Goal: Transaction & Acquisition: Obtain resource

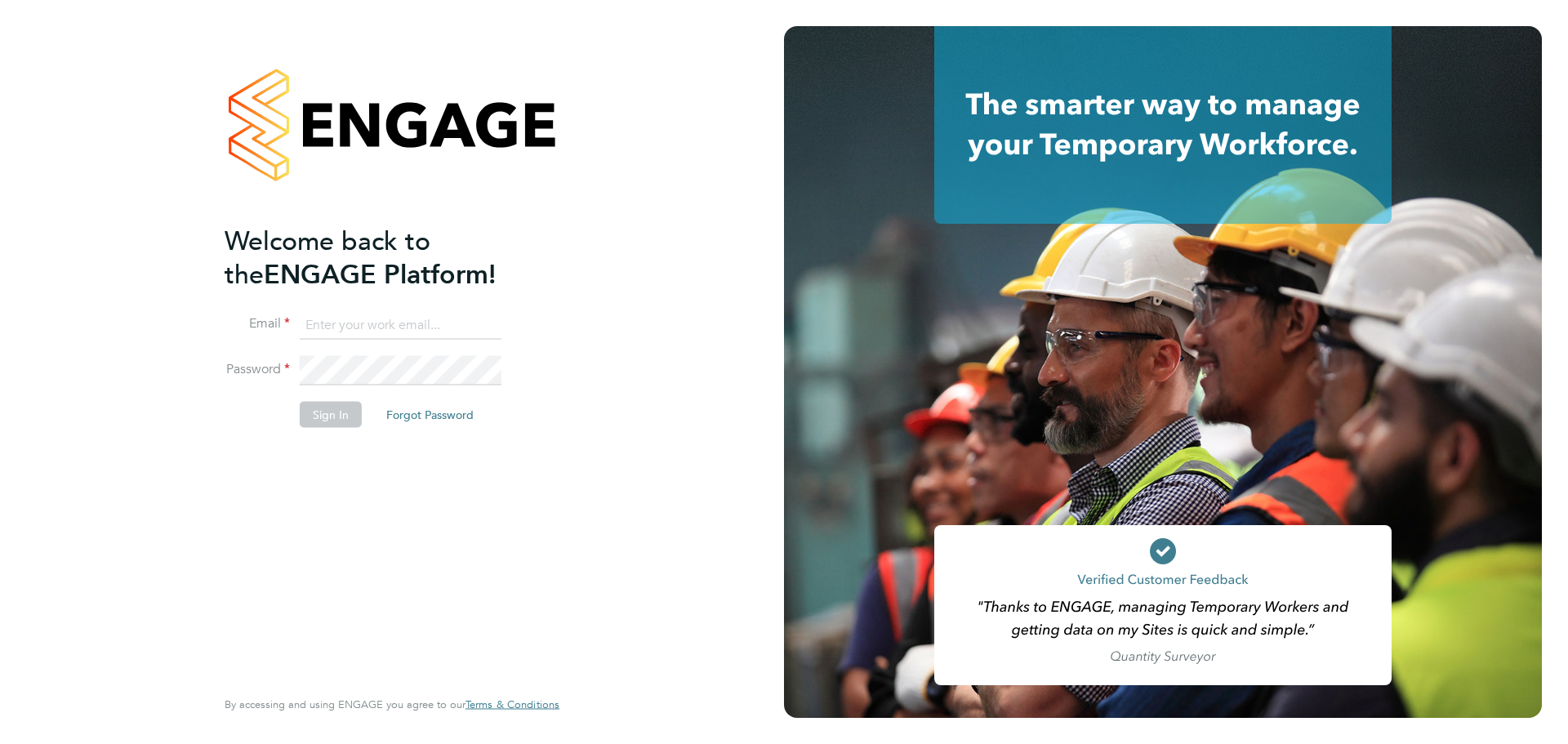
type input "Scott@simcott.co.uk"
click at [322, 421] on button "Sign In" at bounding box center [330, 413] width 62 height 26
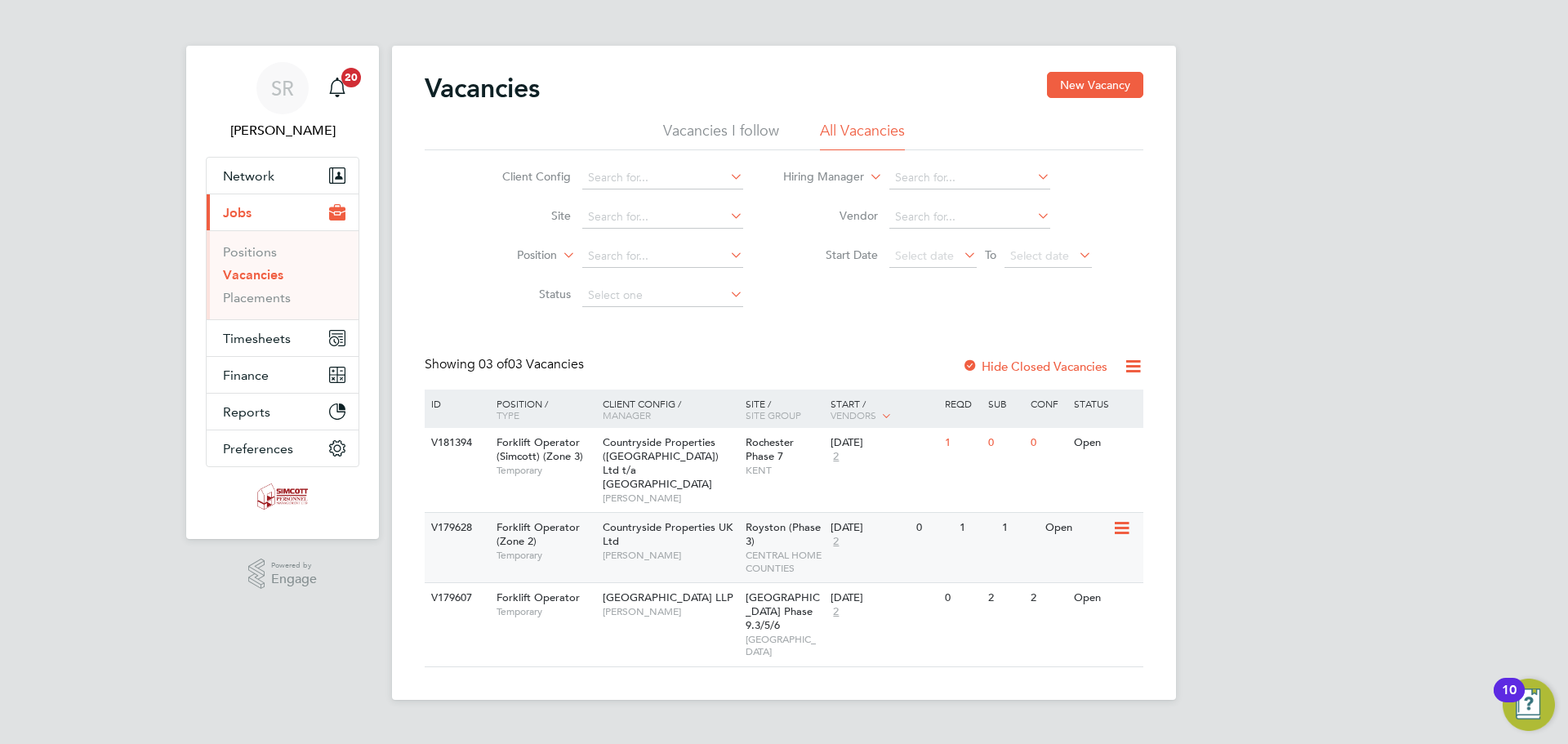
click at [763, 513] on div "[GEOGRAPHIC_DATA] (Phase 3) CENTRAL HOME COUNTIES" at bounding box center [784, 547] width 86 height 69
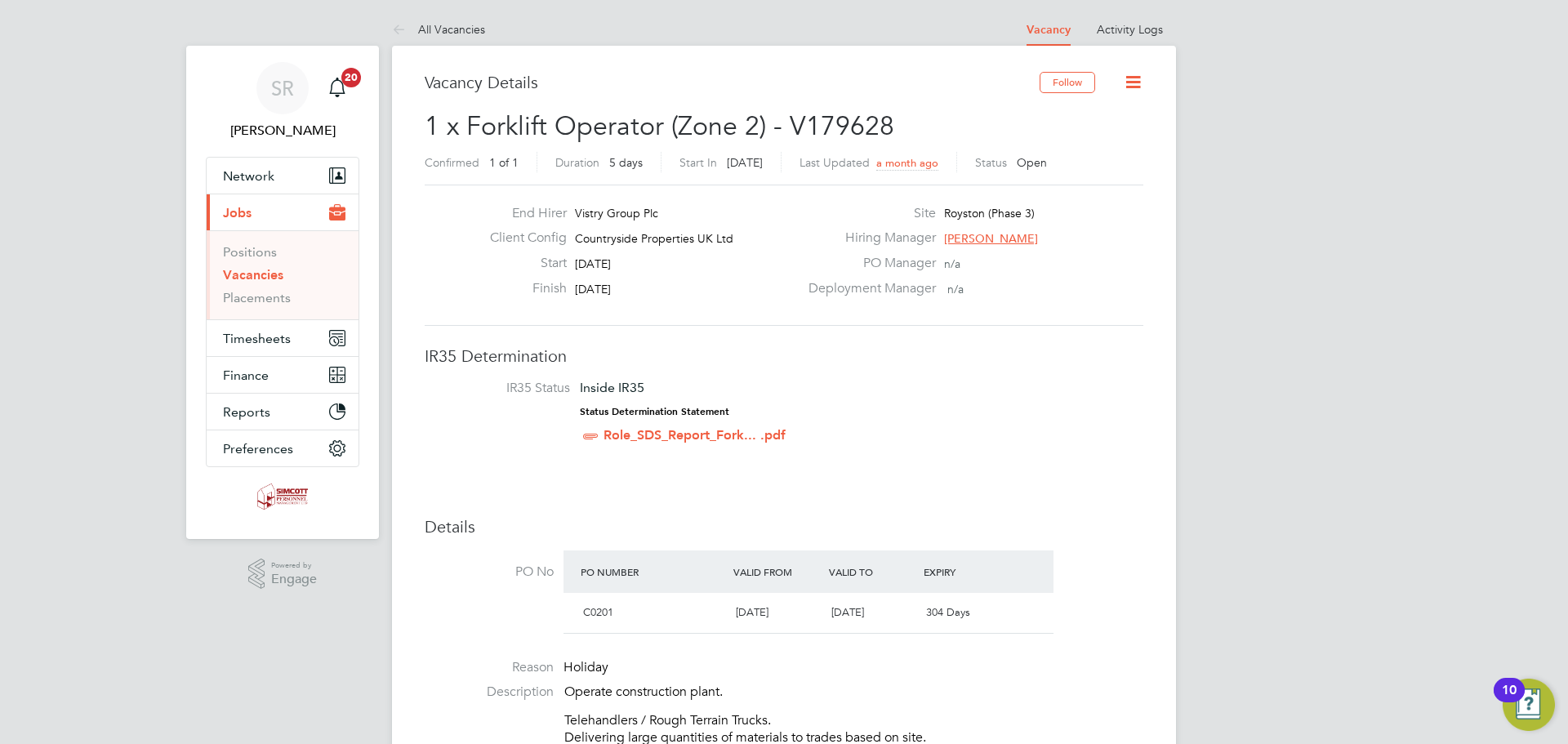
click at [1131, 81] on icon at bounding box center [1132, 82] width 21 height 21
click at [982, 233] on span "[PERSON_NAME]" at bounding box center [991, 238] width 94 height 14
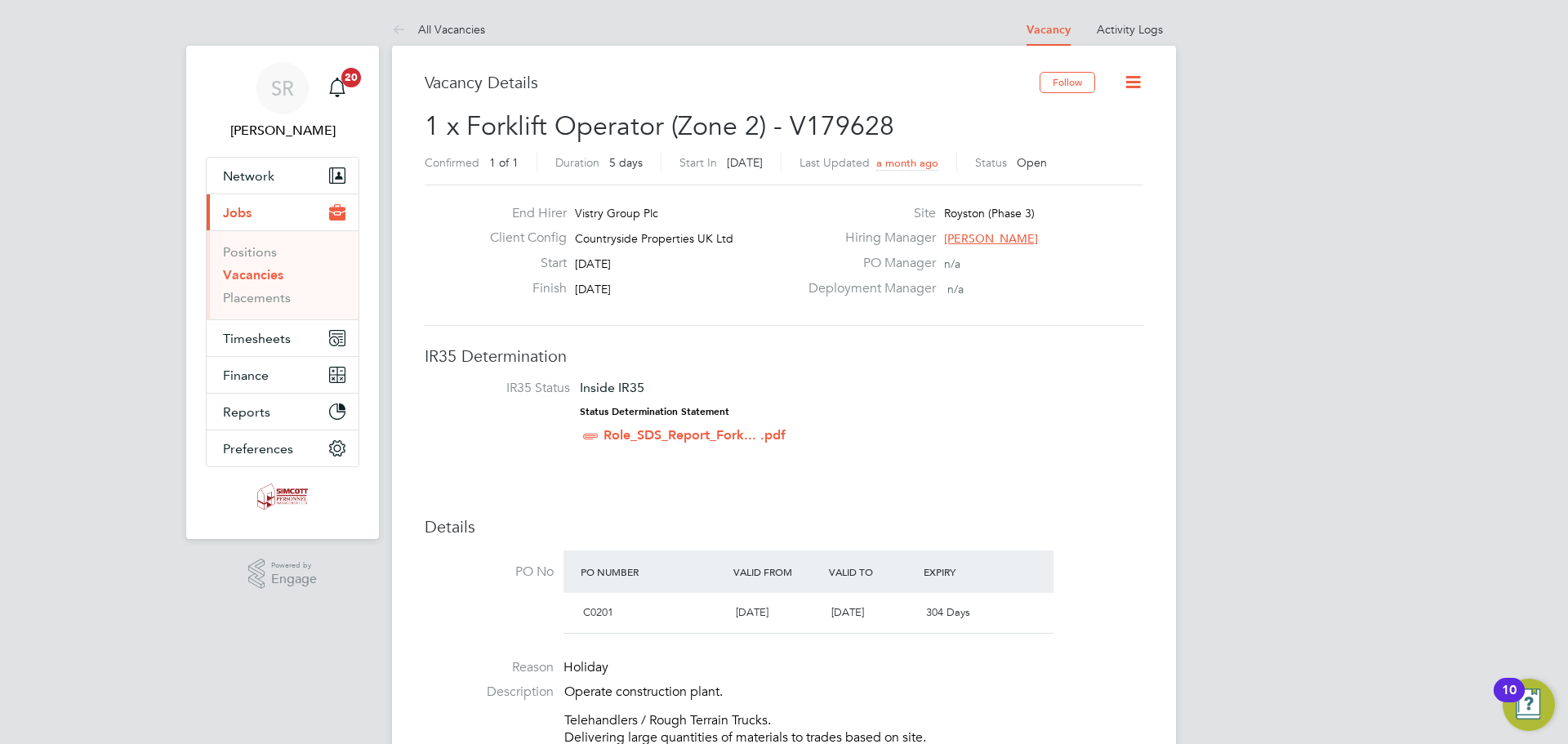
scroll to position [195, 246]
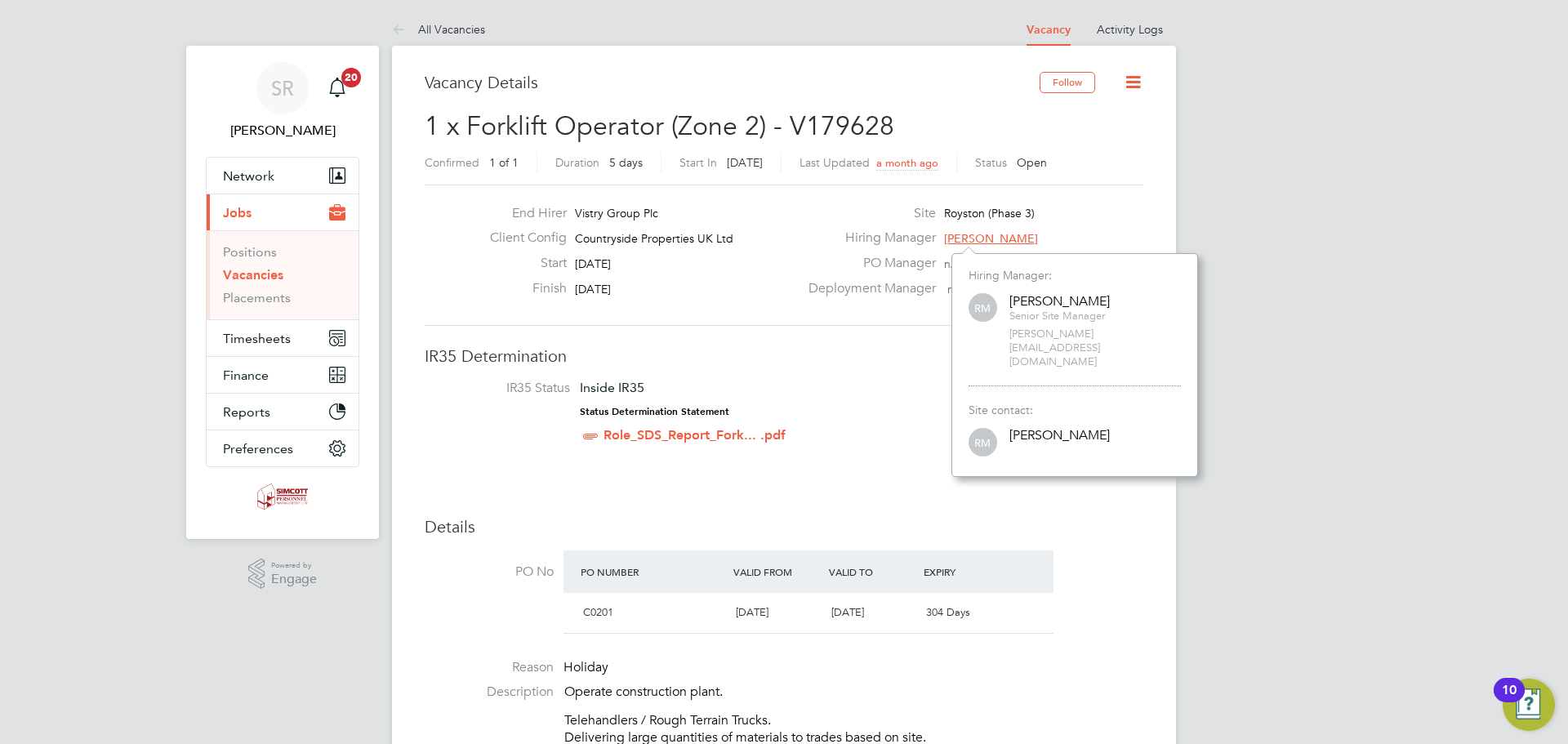
click at [1115, 219] on div "Site [GEOGRAPHIC_DATA] (Phase 3)" at bounding box center [974, 218] width 351 height 25
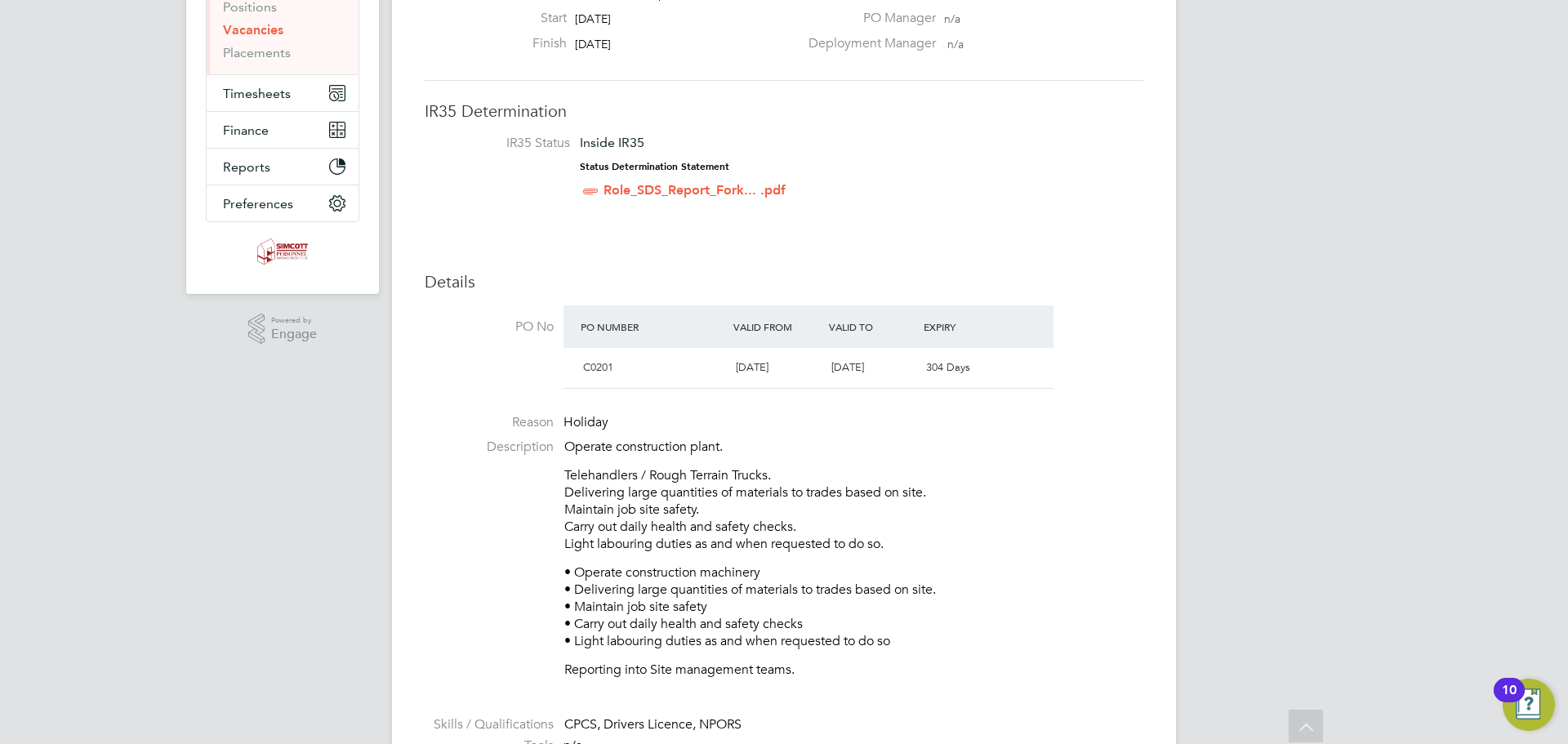
click at [651, 187] on link "Role_SDS_Report_Fork... .pdf" at bounding box center [694, 189] width 182 height 15
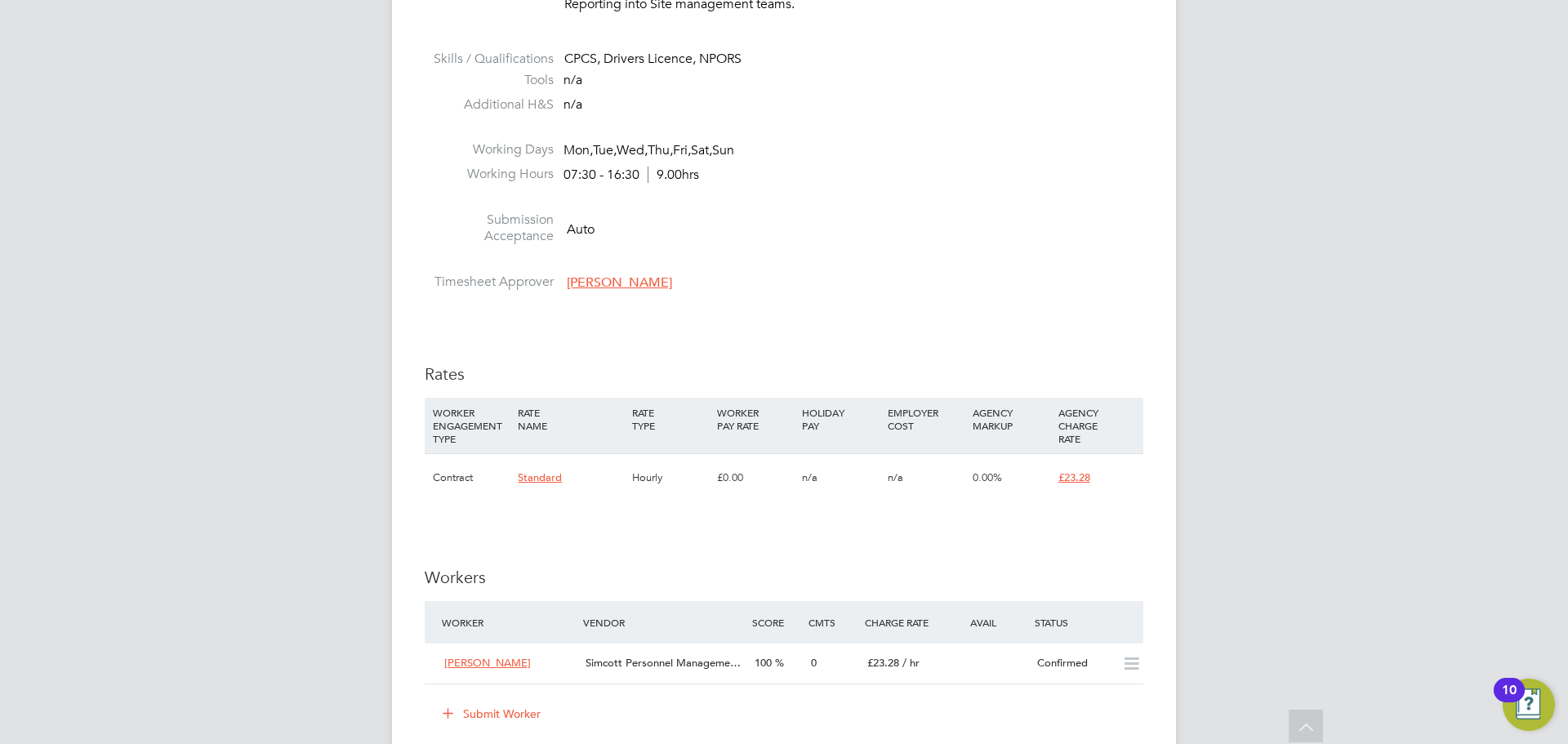
click at [603, 286] on span "[PERSON_NAME]" at bounding box center [619, 282] width 105 height 16
click at [860, 254] on li at bounding box center [784, 263] width 718 height 22
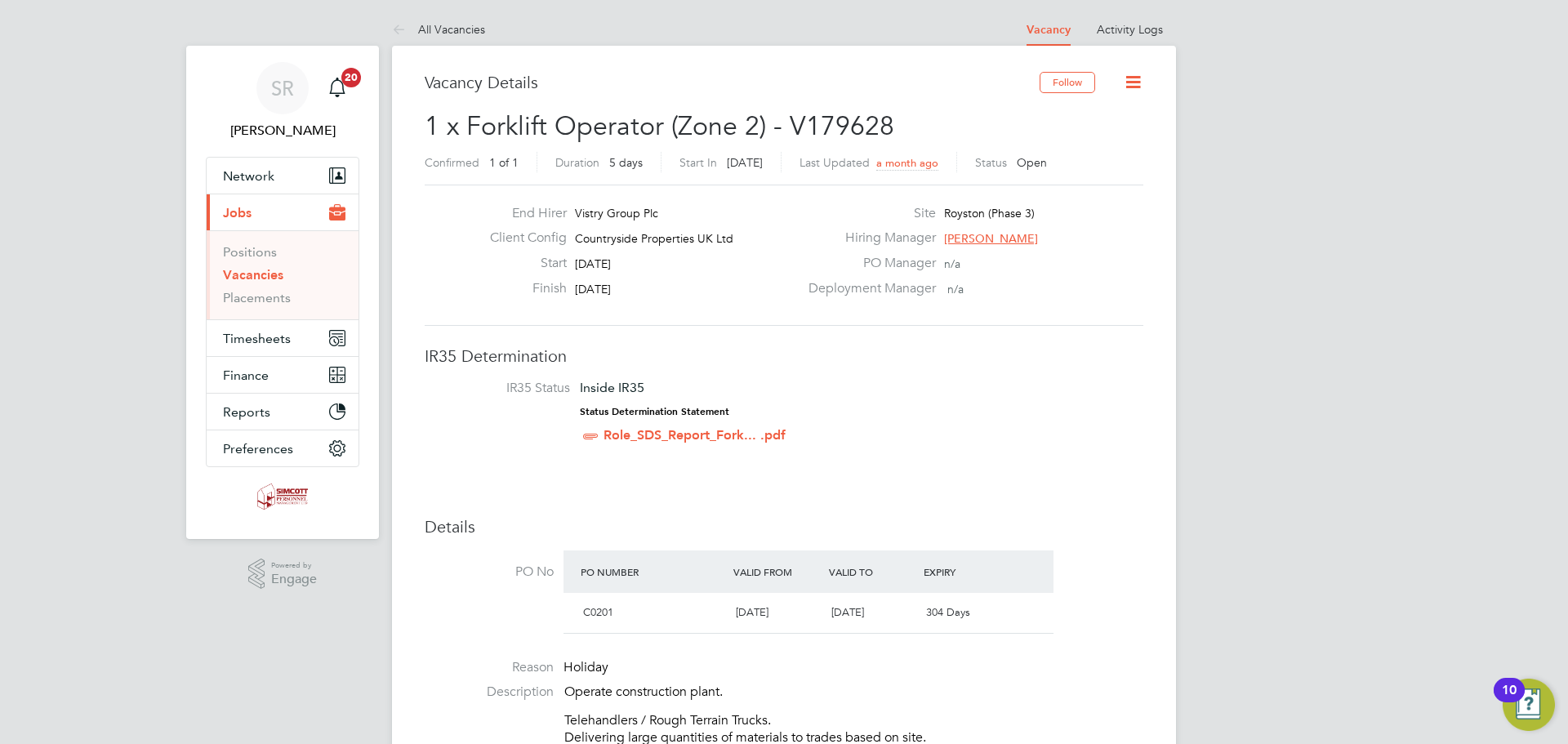
click at [1141, 77] on icon at bounding box center [1132, 82] width 21 height 21
click at [1082, 175] on li "Followers" at bounding box center [1095, 175] width 95 height 22
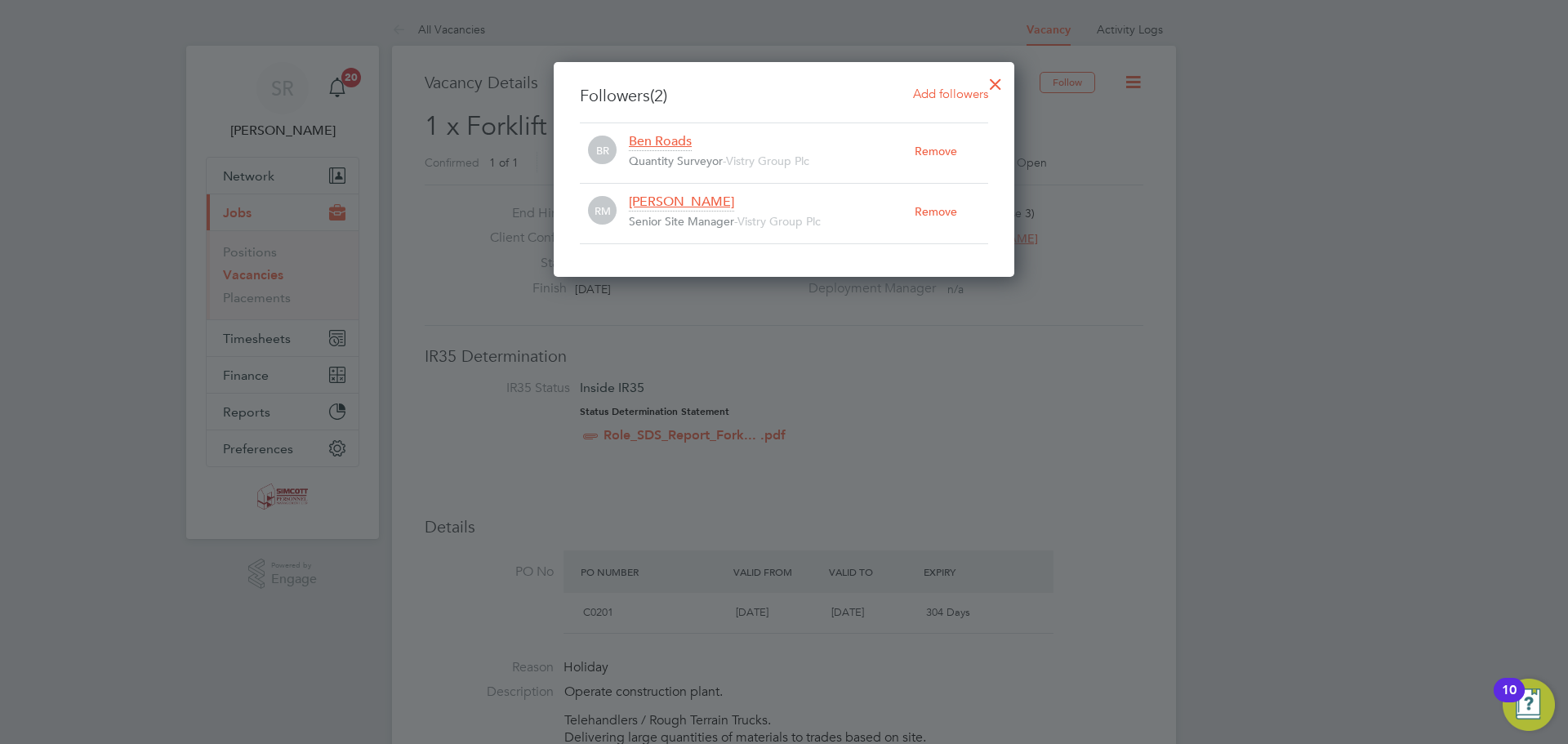
click at [997, 85] on div at bounding box center [996, 80] width 30 height 30
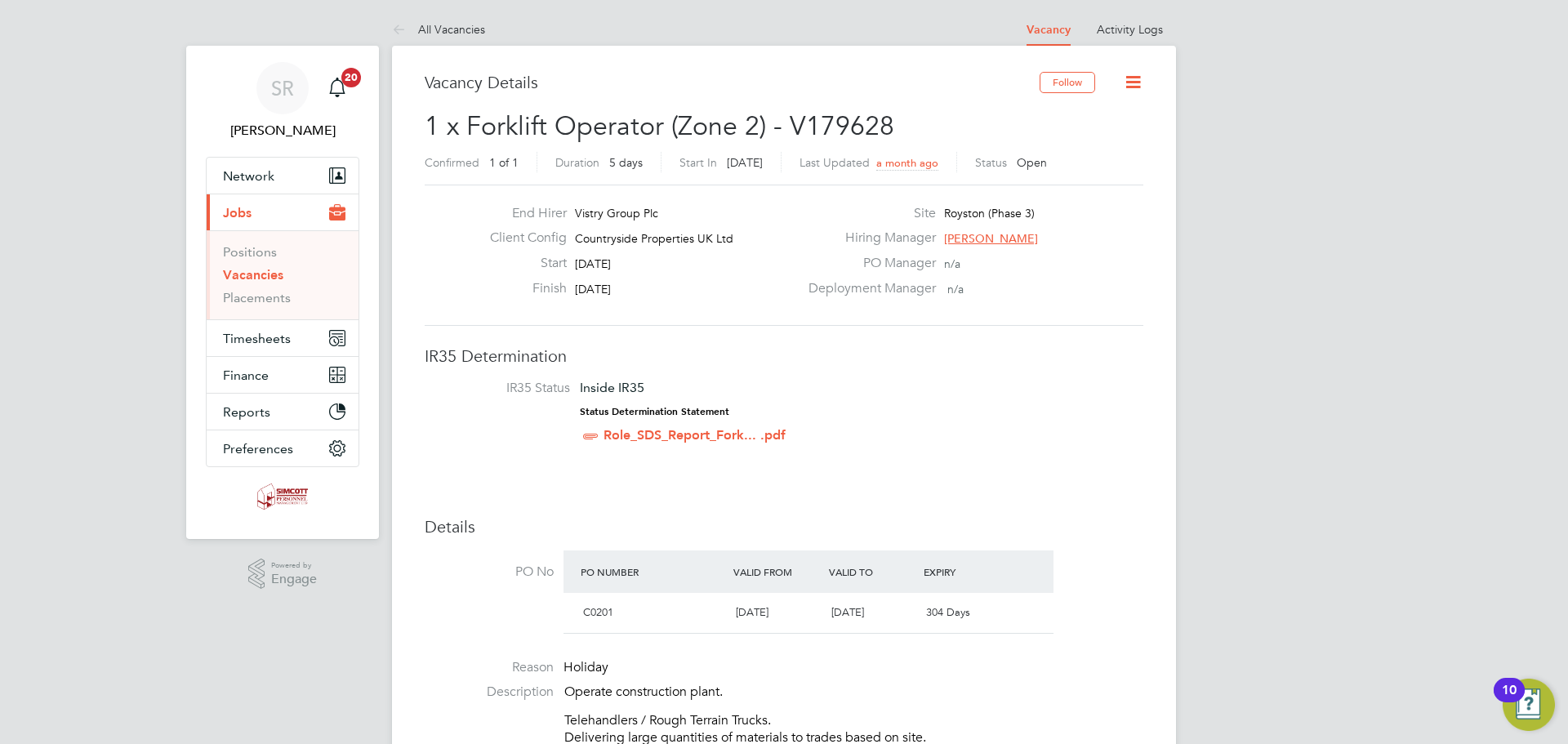
click at [1140, 85] on icon at bounding box center [1132, 82] width 21 height 21
click at [1072, 181] on li "Followers" at bounding box center [1095, 175] width 95 height 22
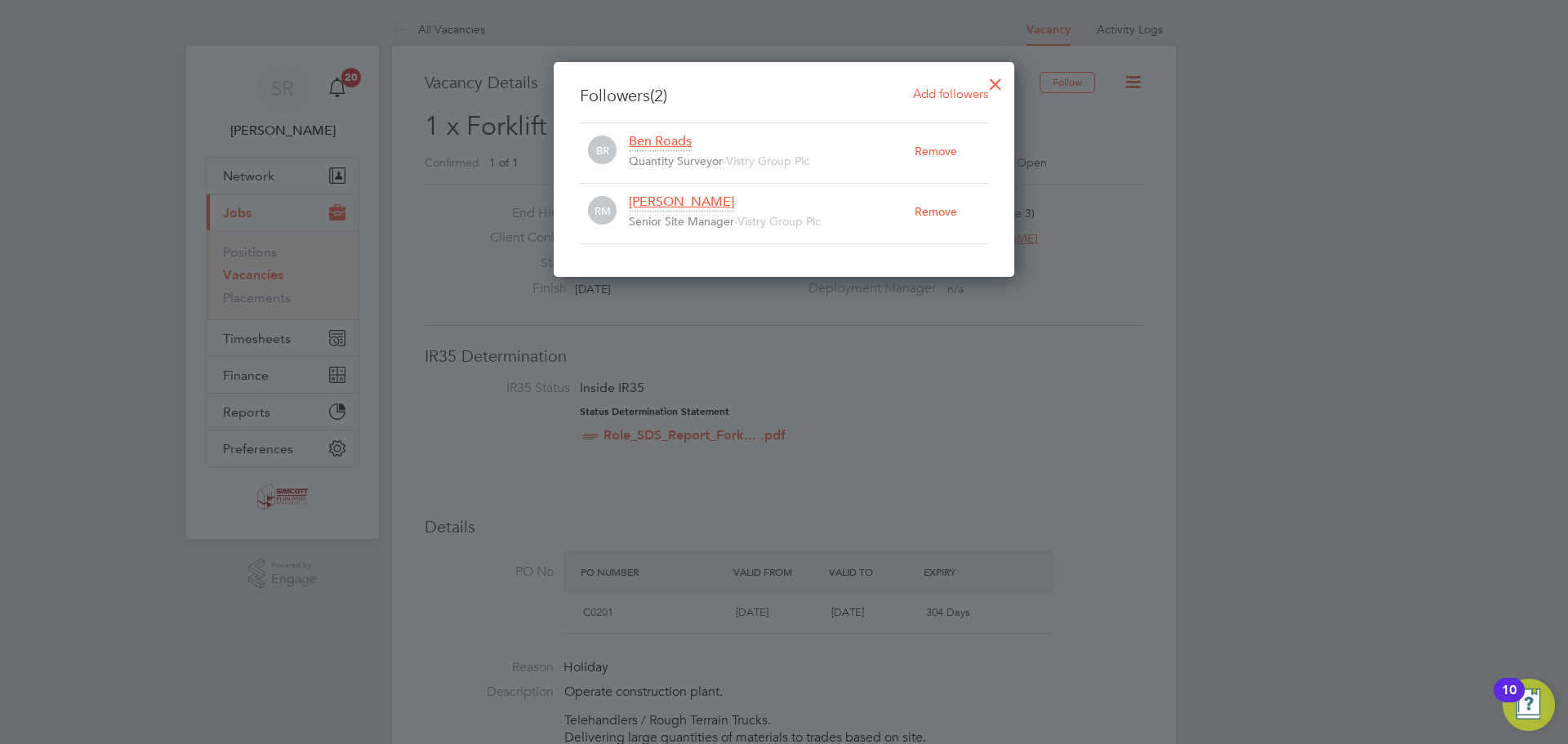
click at [995, 84] on div at bounding box center [996, 80] width 30 height 30
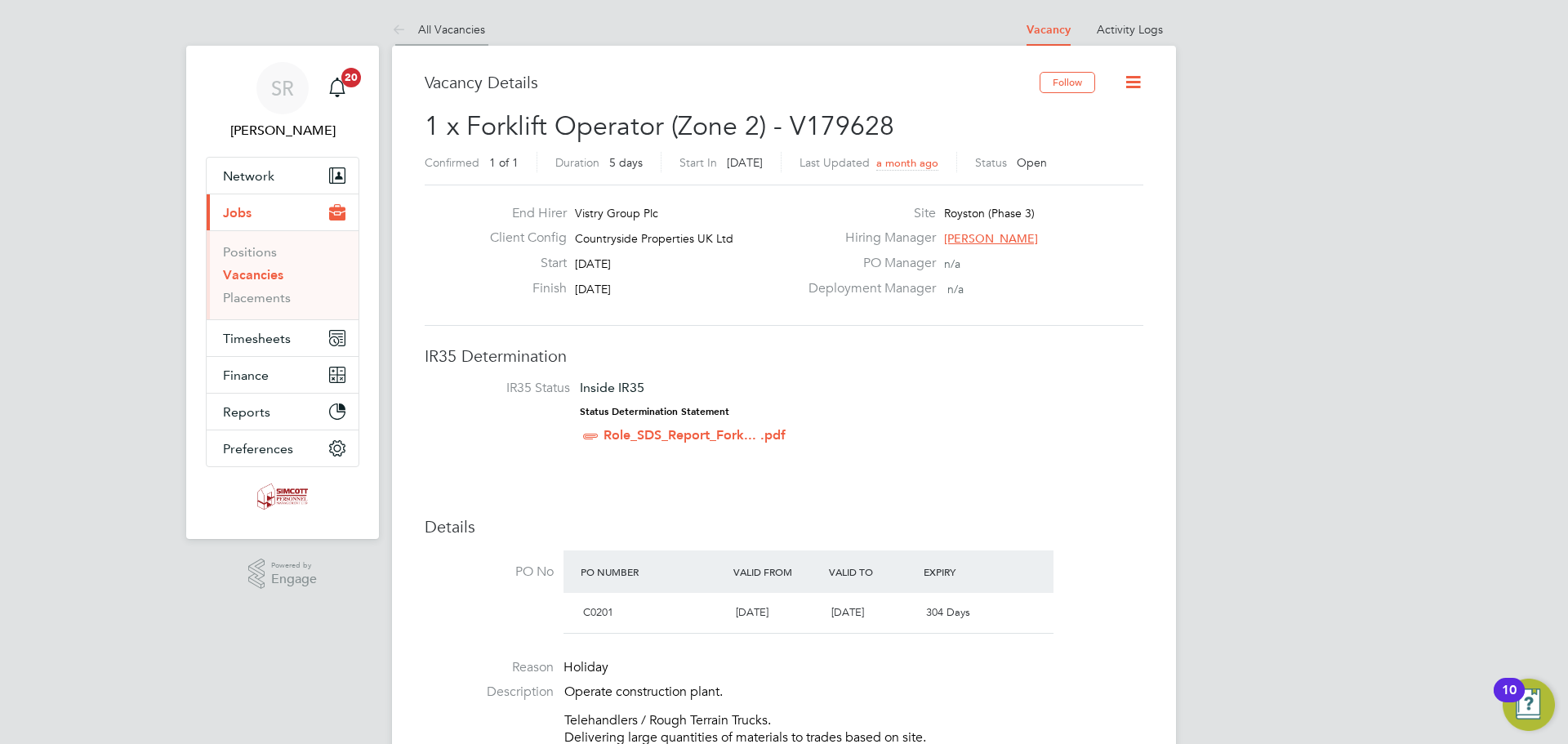
click at [438, 31] on link "All Vacancies" at bounding box center [437, 29] width 93 height 14
